Goal: Transaction & Acquisition: Download file/media

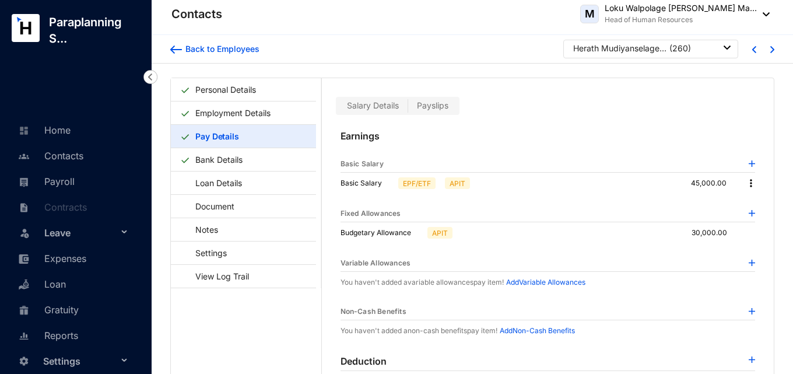
click at [685, 50] on p "( 260 )" at bounding box center [680, 49] width 22 height 12
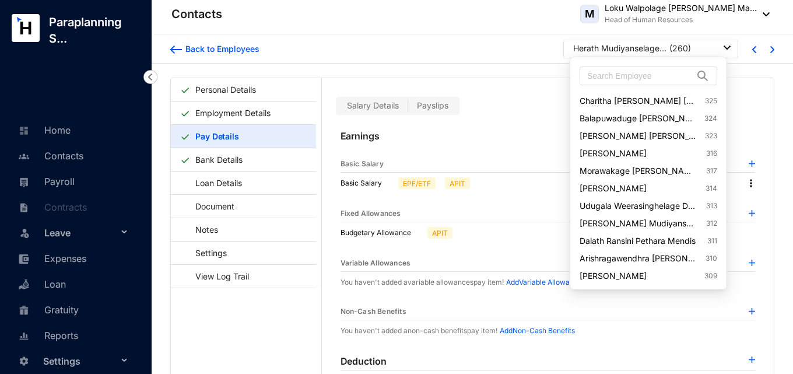
click at [637, 46] on div "Herath Mudiyanselage [PERSON_NAME]" at bounding box center [619, 49] width 93 height 12
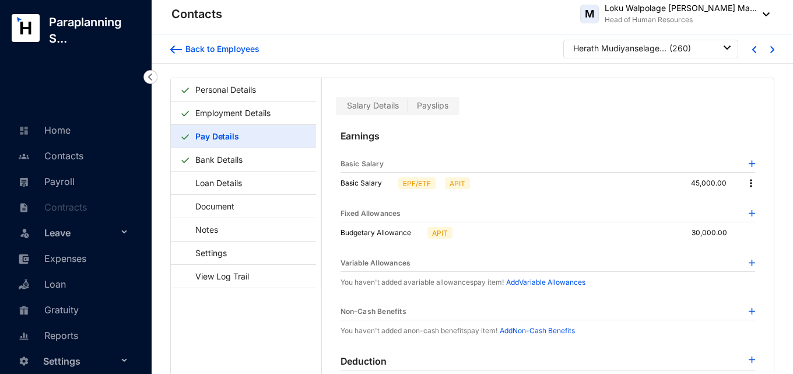
click at [515, 59] on div "Back to Employees Herath Mudiyanselage [PERSON_NAME] ( 260 )" at bounding box center [472, 49] width 641 height 29
click at [226, 91] on link "Personal Details" at bounding box center [226, 90] width 70 height 24
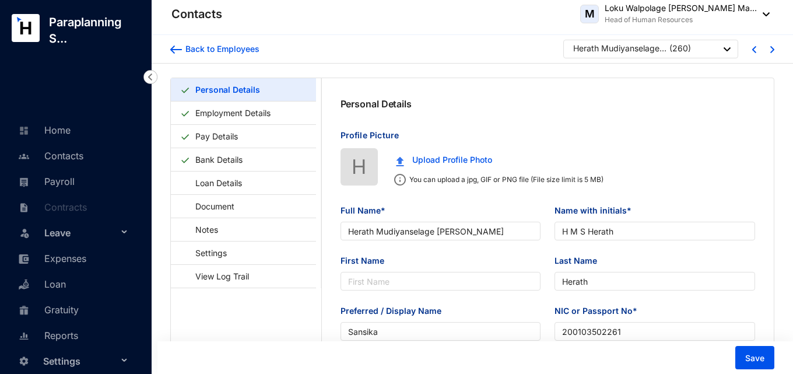
click at [727, 47] on div at bounding box center [726, 49] width 7 height 16
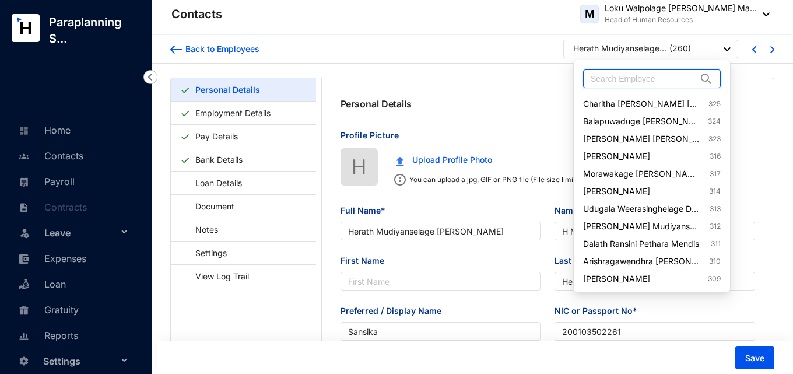
click at [631, 78] on input "text" at bounding box center [643, 78] width 106 height 17
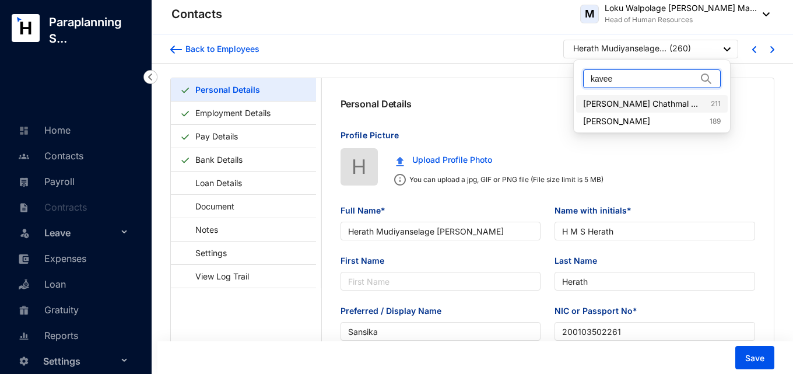
type input "kavee"
click at [642, 104] on link "[PERSON_NAME] Chathmal [PERSON_NAME] 211" at bounding box center [652, 104] width 138 height 12
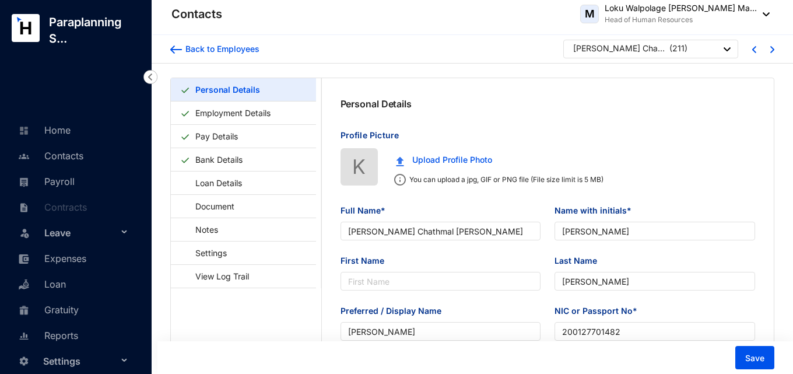
type input "[PERSON_NAME] Chathmal [PERSON_NAME]"
type input "[PERSON_NAME]"
type input "200127701482"
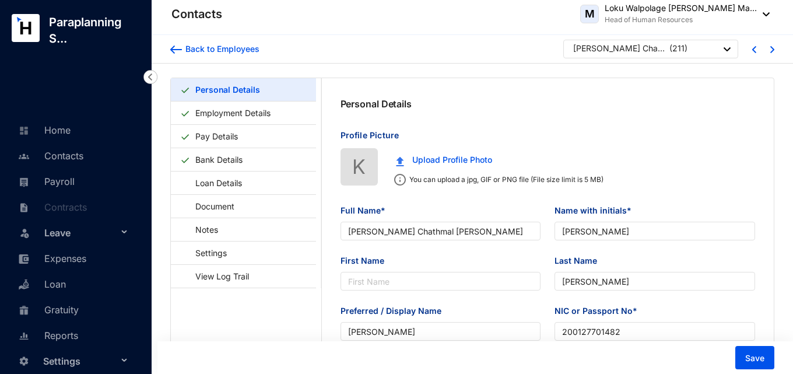
type input "94-764192025"
type input "[DATE]"
click at [233, 135] on link "Pay Details" at bounding box center [217, 136] width 52 height 24
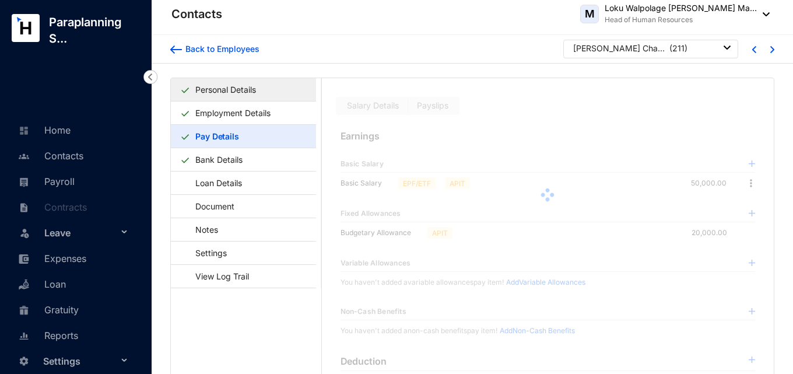
click at [237, 89] on link "Personal Details" at bounding box center [226, 90] width 70 height 24
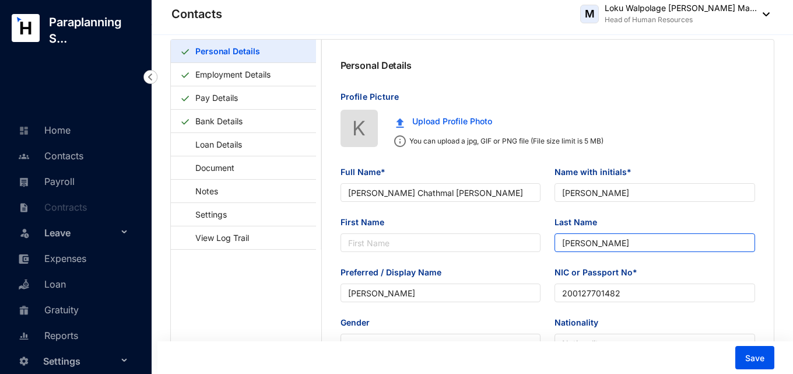
scroll to position [58, 0]
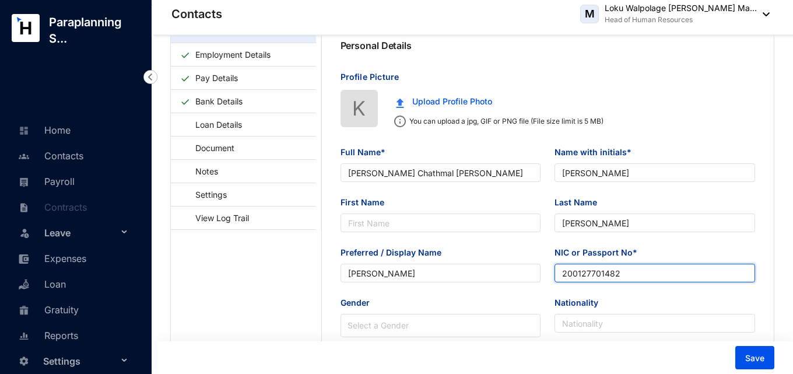
click at [601, 270] on input "200127701482" at bounding box center [654, 272] width 200 height 19
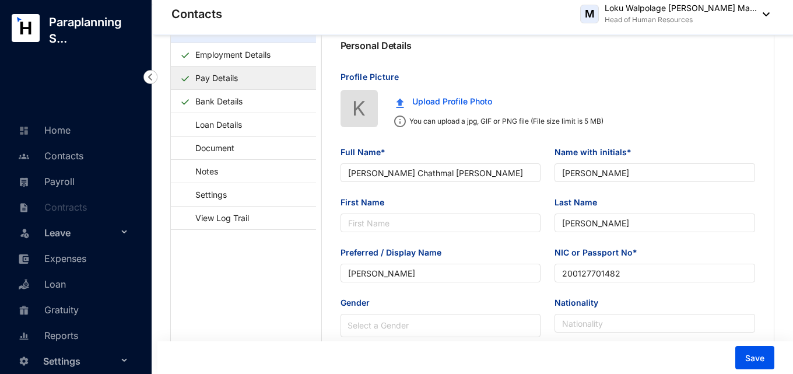
click at [242, 83] on link "Pay Details" at bounding box center [217, 78] width 52 height 24
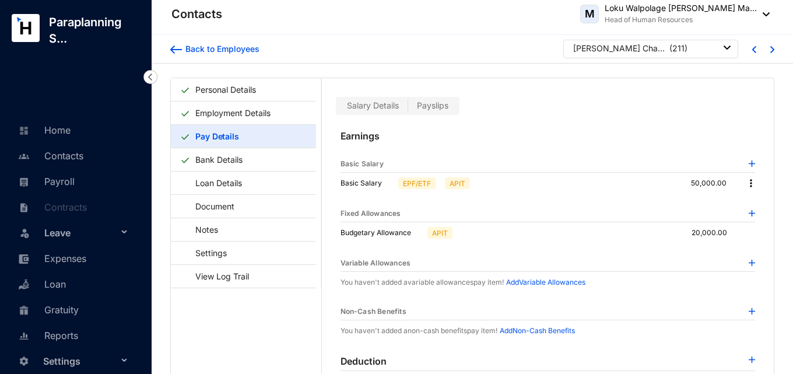
click at [433, 108] on span "Payslips" at bounding box center [432, 105] width 31 height 10
click at [408, 108] on input "Payslips" at bounding box center [408, 108] width 0 height 0
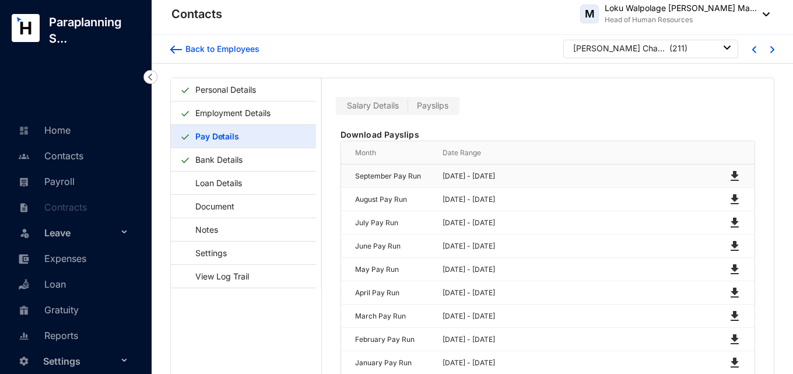
click at [729, 169] on img at bounding box center [734, 176] width 14 height 14
click at [731, 196] on img at bounding box center [734, 199] width 14 height 14
click at [730, 224] on img at bounding box center [734, 223] width 14 height 14
click at [730, 246] on img at bounding box center [734, 246] width 14 height 14
click at [731, 266] on img at bounding box center [734, 269] width 14 height 14
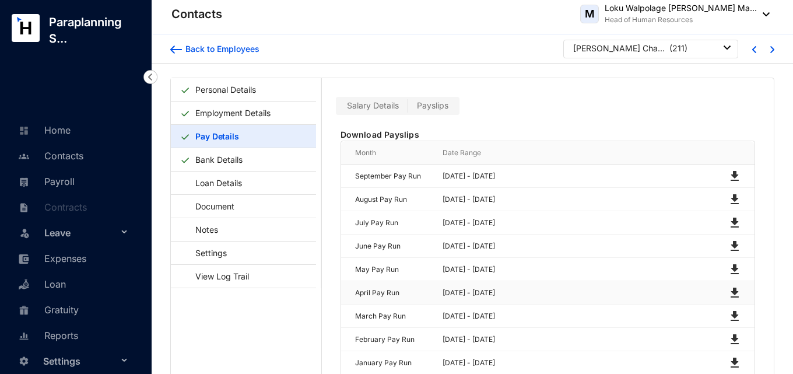
click at [730, 291] on img at bounding box center [734, 293] width 14 height 14
